Goal: Find specific page/section: Find specific page/section

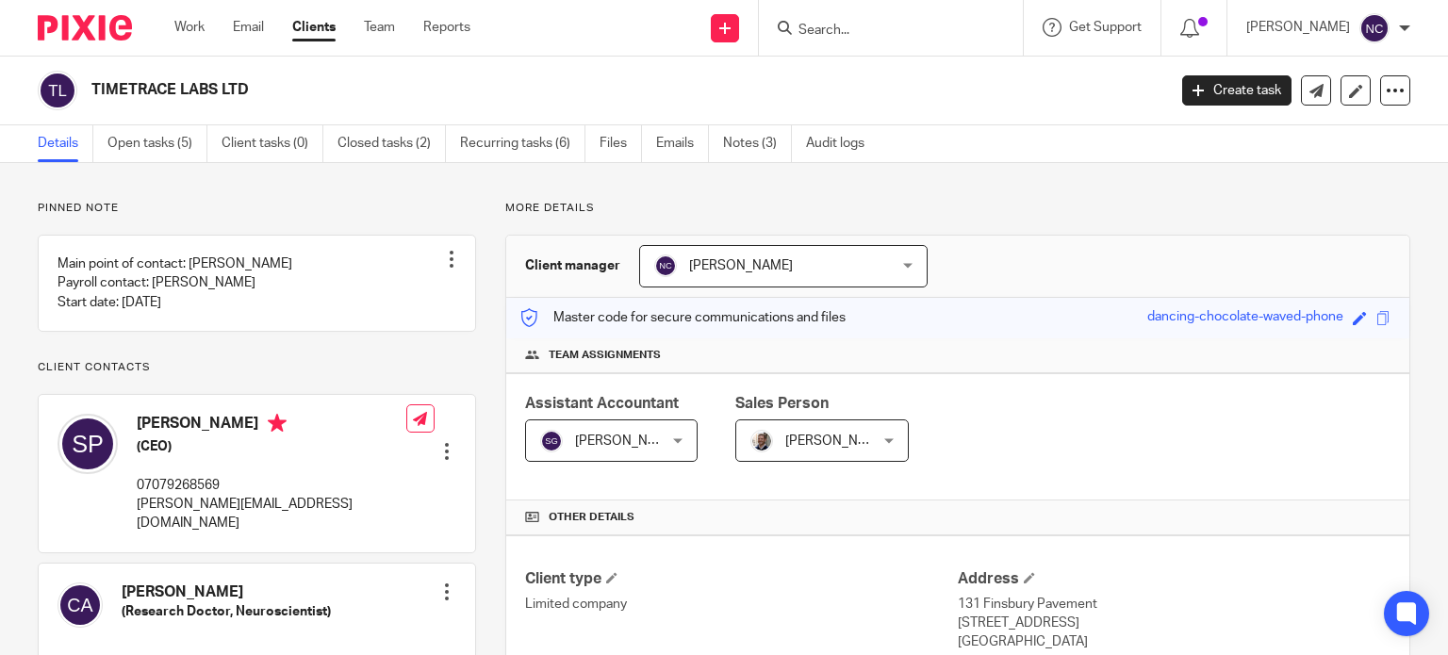
click at [835, 30] on input "Search" at bounding box center [881, 31] width 170 height 17
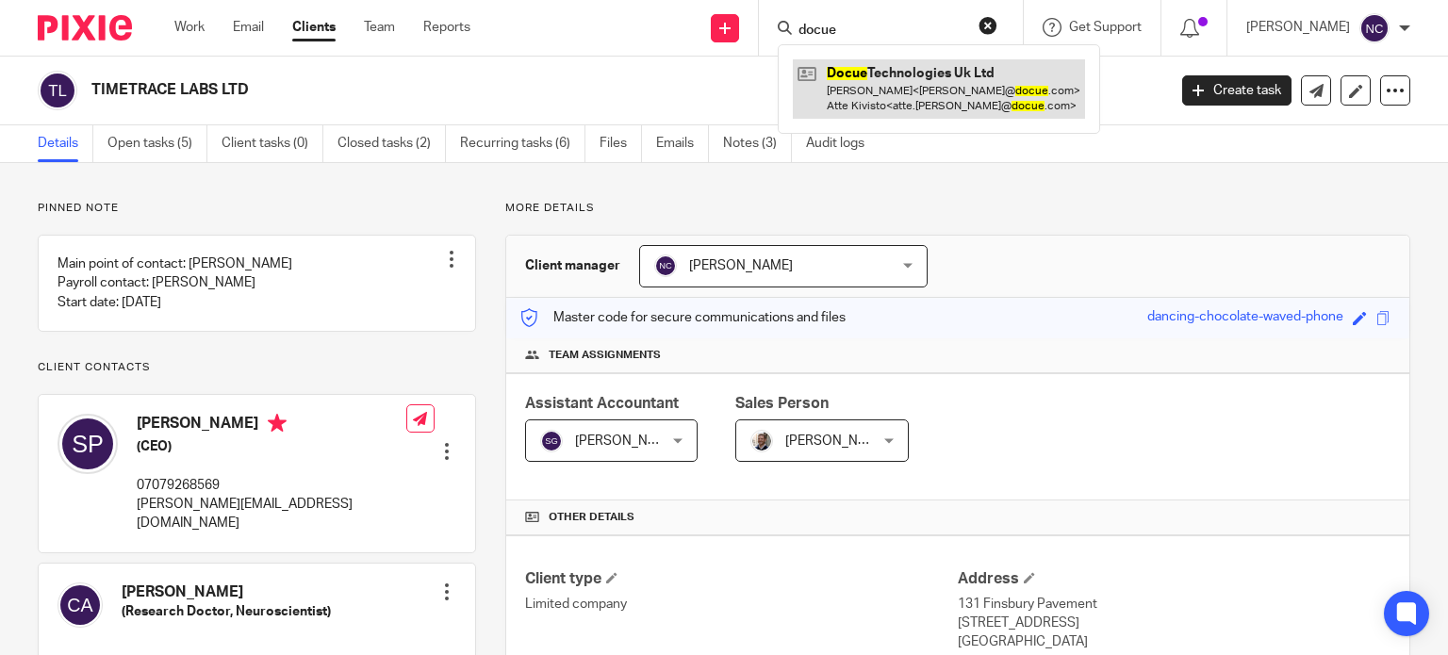
type input "docue"
click at [893, 66] on link at bounding box center [939, 88] width 292 height 58
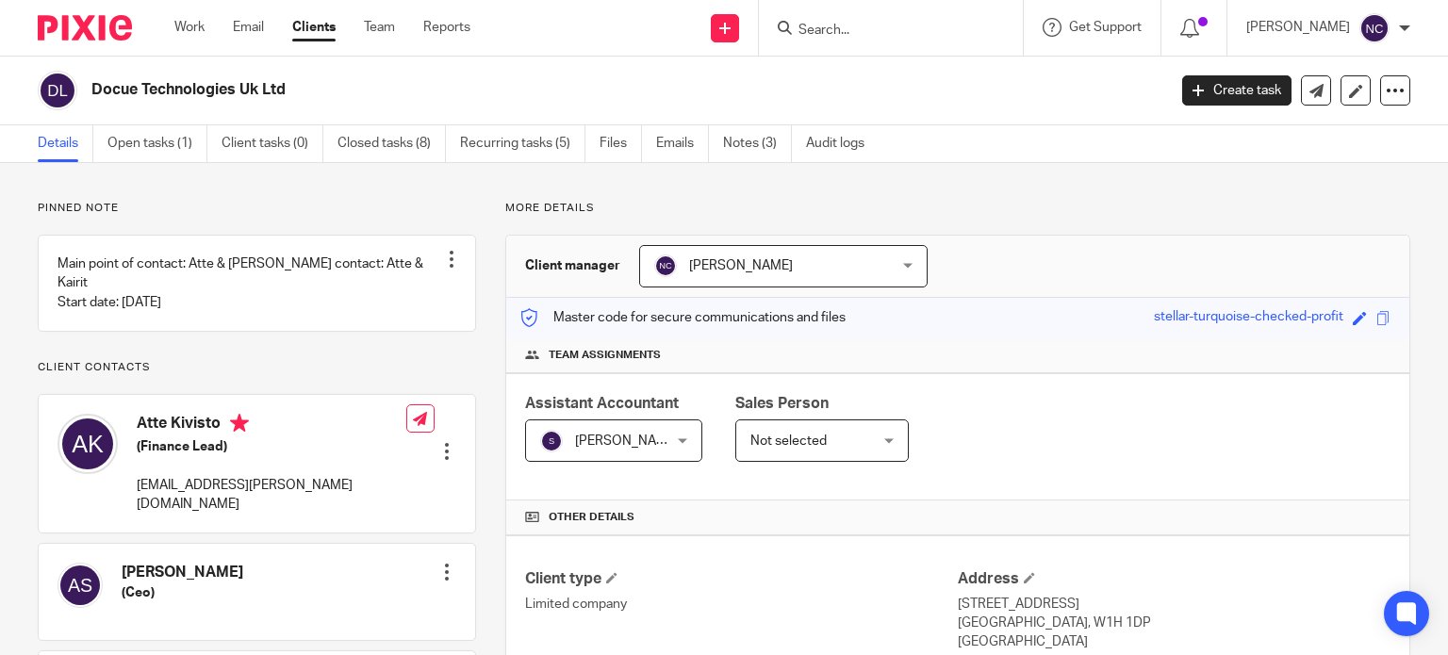
click at [92, 93] on h2 "Docue Technologies Uk Ltd" at bounding box center [516, 90] width 850 height 20
